Goal: Task Accomplishment & Management: Use online tool/utility

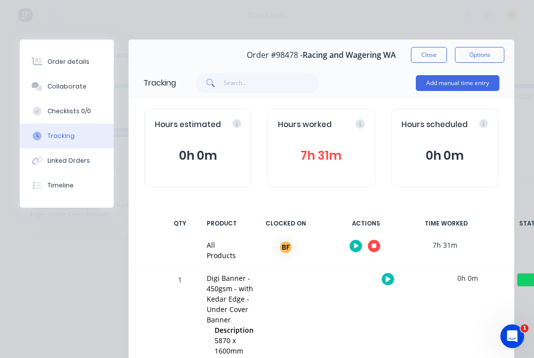
click at [431, 61] on button "Close" at bounding box center [429, 55] width 36 height 16
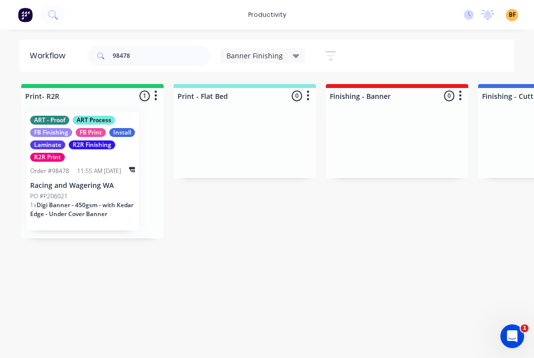
click at [96, 209] on p "1 x Digi Banner - 450gsm - with Kedar Edge - Under Cover Banner" at bounding box center [82, 210] width 105 height 18
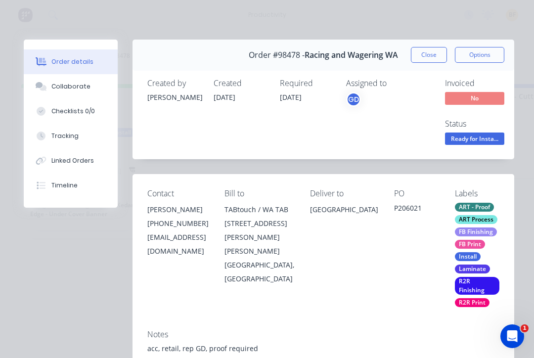
click at [435, 58] on button "Close" at bounding box center [429, 55] width 36 height 16
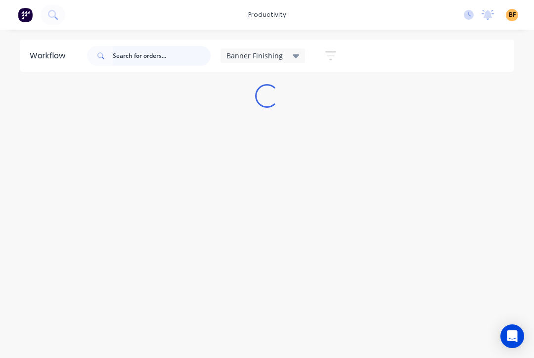
click at [183, 55] on input "text" at bounding box center [162, 56] width 98 height 20
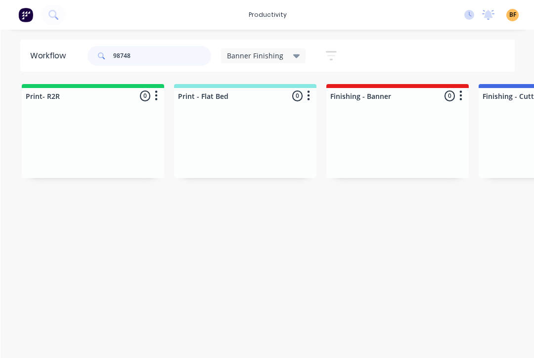
click at [184, 58] on input "98748" at bounding box center [162, 56] width 98 height 20
type input "9"
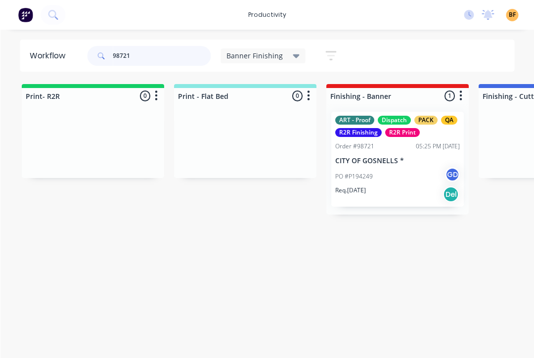
type input "98721"
click at [391, 192] on div "Req. 02/10/25 Del" at bounding box center [397, 194] width 125 height 17
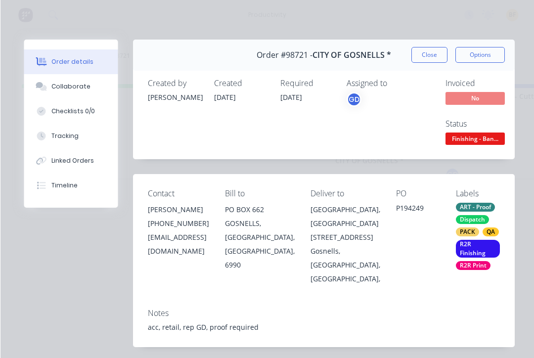
click at [72, 132] on div "Tracking" at bounding box center [64, 135] width 27 height 9
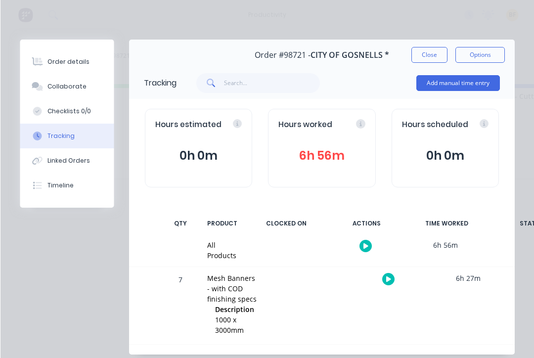
click at [393, 275] on button "button" at bounding box center [387, 279] width 12 height 12
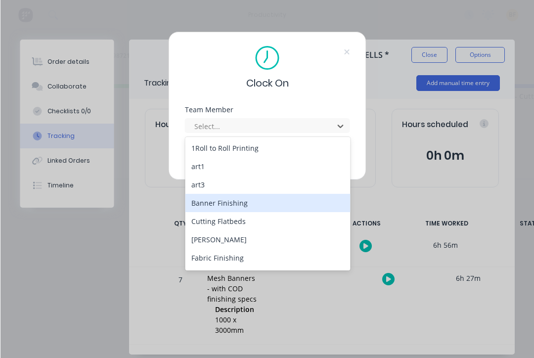
click at [259, 206] on div "Banner Finishing" at bounding box center [267, 203] width 165 height 18
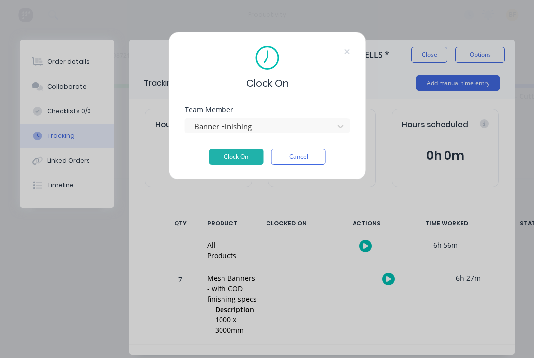
click at [236, 161] on button "Clock On" at bounding box center [236, 157] width 54 height 16
